Goal: Transaction & Acquisition: Purchase product/service

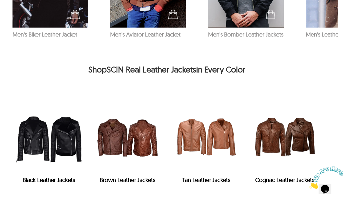
scroll to position [804, 5]
click at [225, 118] on img "Tan Leather Jackets" at bounding box center [206, 136] width 73 height 73
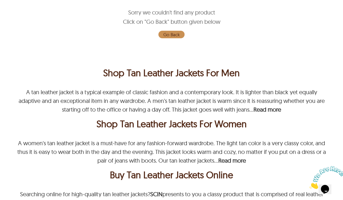
scroll to position [121, 0]
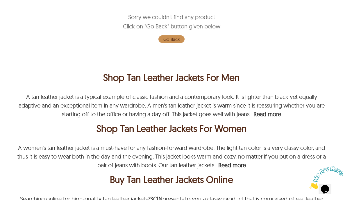
click at [228, 75] on div "Shop Tan Leather Jackets For Men" at bounding box center [171, 78] width 308 height 14
click at [214, 104] on p "A tan leather jacket is a typical example of classic fashion and a contemporary…" at bounding box center [172, 105] width 306 height 25
click at [199, 74] on div "Shop Tan Leather Jackets For Men" at bounding box center [171, 78] width 308 height 14
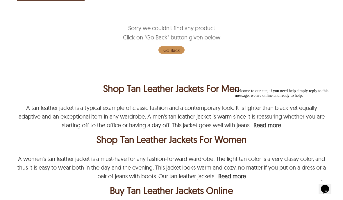
scroll to position [0, 0]
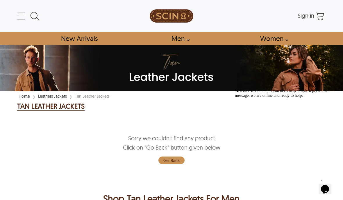
click at [21, 10] on icon at bounding box center [22, 16] width 12 height 12
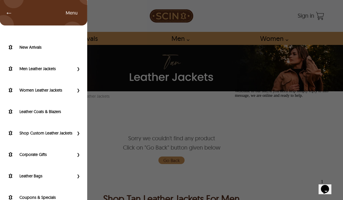
click at [26, 67] on label "Men Leather Jackets" at bounding box center [46, 69] width 54 height 6
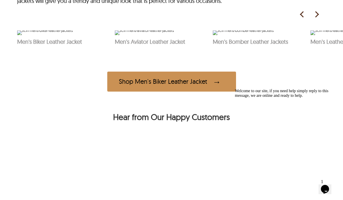
scroll to position [289, 0]
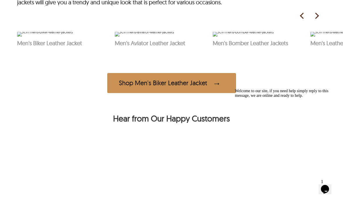
click at [316, 20] on img at bounding box center [316, 16] width 9 height 9
click at [312, 20] on img at bounding box center [316, 16] width 9 height 9
click at [313, 20] on img at bounding box center [316, 16] width 9 height 9
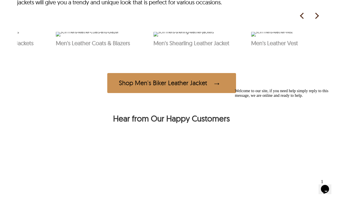
scroll to position [0, 255]
click at [313, 20] on img at bounding box center [316, 16] width 9 height 9
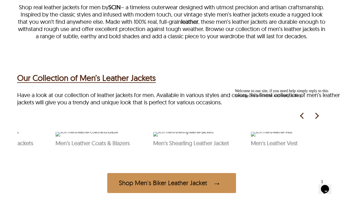
scroll to position [228, 0]
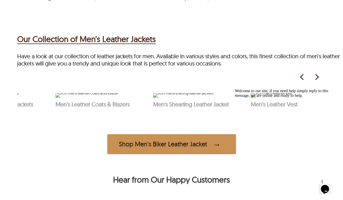
click at [300, 82] on img at bounding box center [301, 77] width 9 height 9
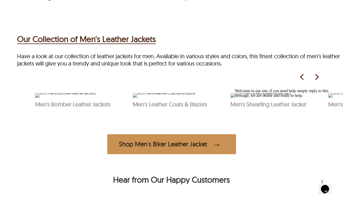
scroll to position [0, 157]
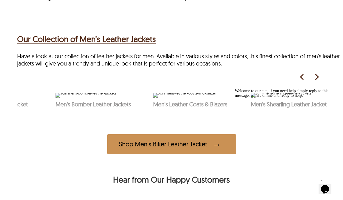
click at [302, 82] on img at bounding box center [301, 77] width 9 height 9
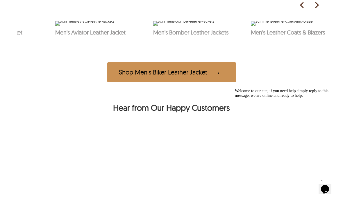
scroll to position [287, 0]
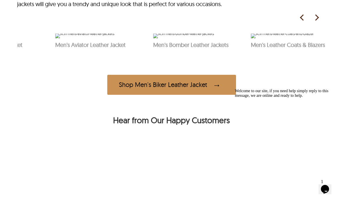
click at [300, 22] on img at bounding box center [301, 17] width 9 height 9
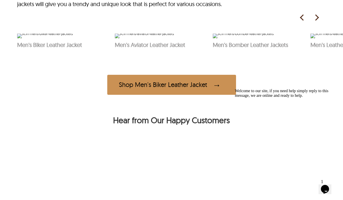
click at [299, 22] on img at bounding box center [301, 17] width 9 height 9
click at [302, 22] on img at bounding box center [301, 17] width 9 height 9
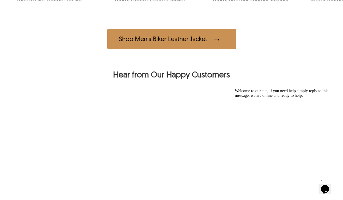
scroll to position [340, 0]
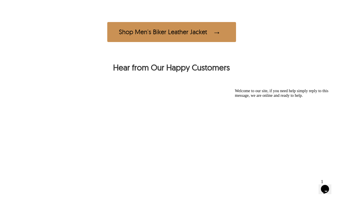
click at [119, 42] on div "Shop Men's Biker Leather Jacket" at bounding box center [171, 32] width 129 height 20
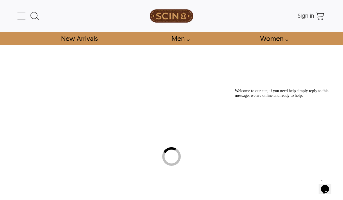
select select "********"
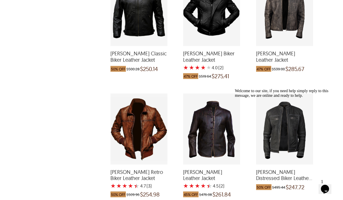
scroll to position [386, 0]
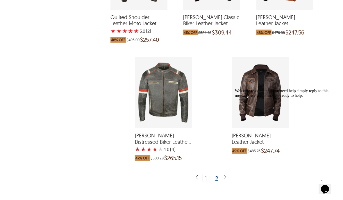
click at [219, 177] on div "2" at bounding box center [216, 179] width 8 height 6
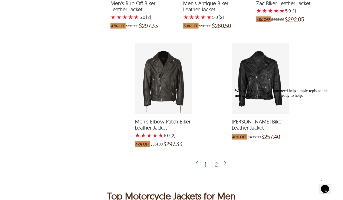
scroll to position [1158, 0]
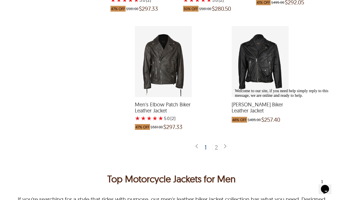
click at [205, 148] on div "1" at bounding box center [205, 148] width 7 height 6
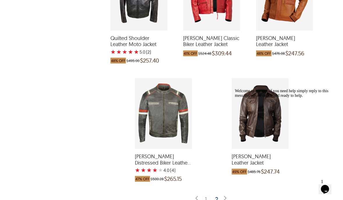
scroll to position [1224, 0]
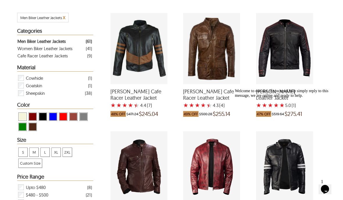
click at [221, 62] on div "Keith Cafe Racer Leather Jacket with a 4.25 Star Rating 4 Product Review which …" at bounding box center [211, 48] width 57 height 71
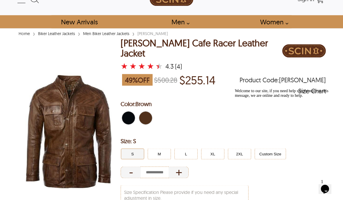
scroll to position [17, 0]
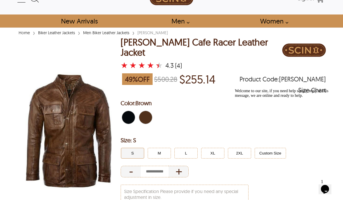
click at [163, 152] on button "M" at bounding box center [158, 153] width 23 height 11
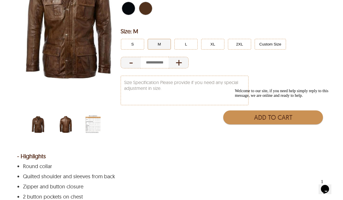
scroll to position [140, 0]
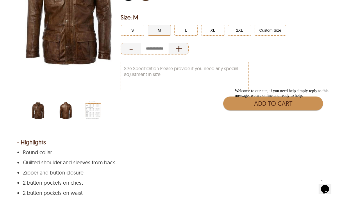
click at [56, 106] on ul at bounding box center [69, 111] width 83 height 20
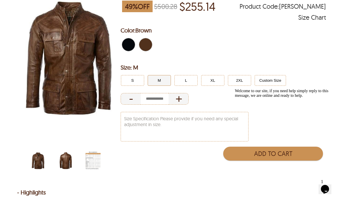
scroll to position [61, 0]
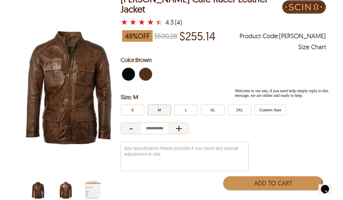
select select "********"
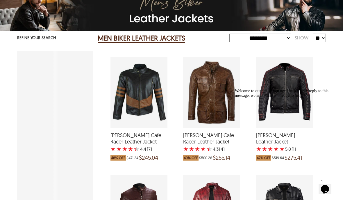
scroll to position [104, 0]
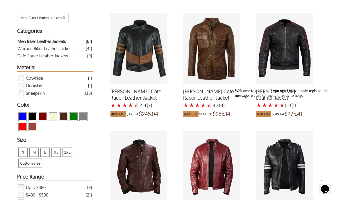
click at [35, 126] on span "View Cognac Men Biker Leather Jackets" at bounding box center [32, 126] width 7 height 7
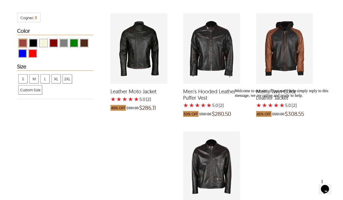
click at [43, 41] on span "View Beige Men Biker Leather Jackets" at bounding box center [43, 42] width 7 height 7
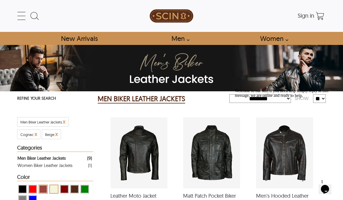
click at [182, 40] on link "Men" at bounding box center [179, 38] width 28 height 13
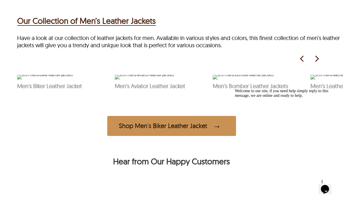
click at [136, 80] on img at bounding box center [144, 77] width 59 height 5
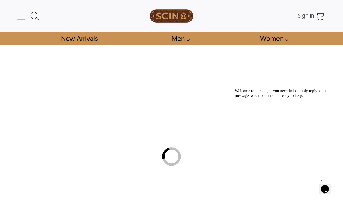
select select "********"
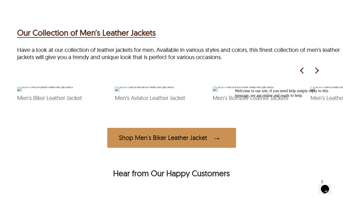
scroll to position [251, 0]
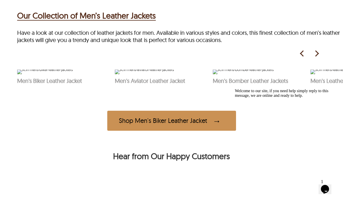
click at [254, 98] on div "Welcome to our site, if you need help simply reply to this message, we are onli…" at bounding box center [287, 93] width 104 height 9
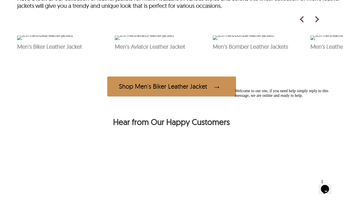
click at [253, 40] on img at bounding box center [242, 37] width 61 height 5
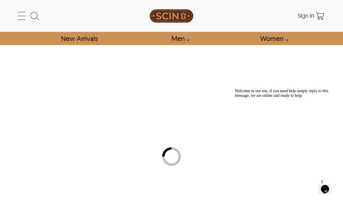
select select "********"
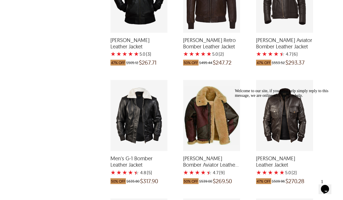
scroll to position [851, 0]
